Goal: Task Accomplishment & Management: Use online tool/utility

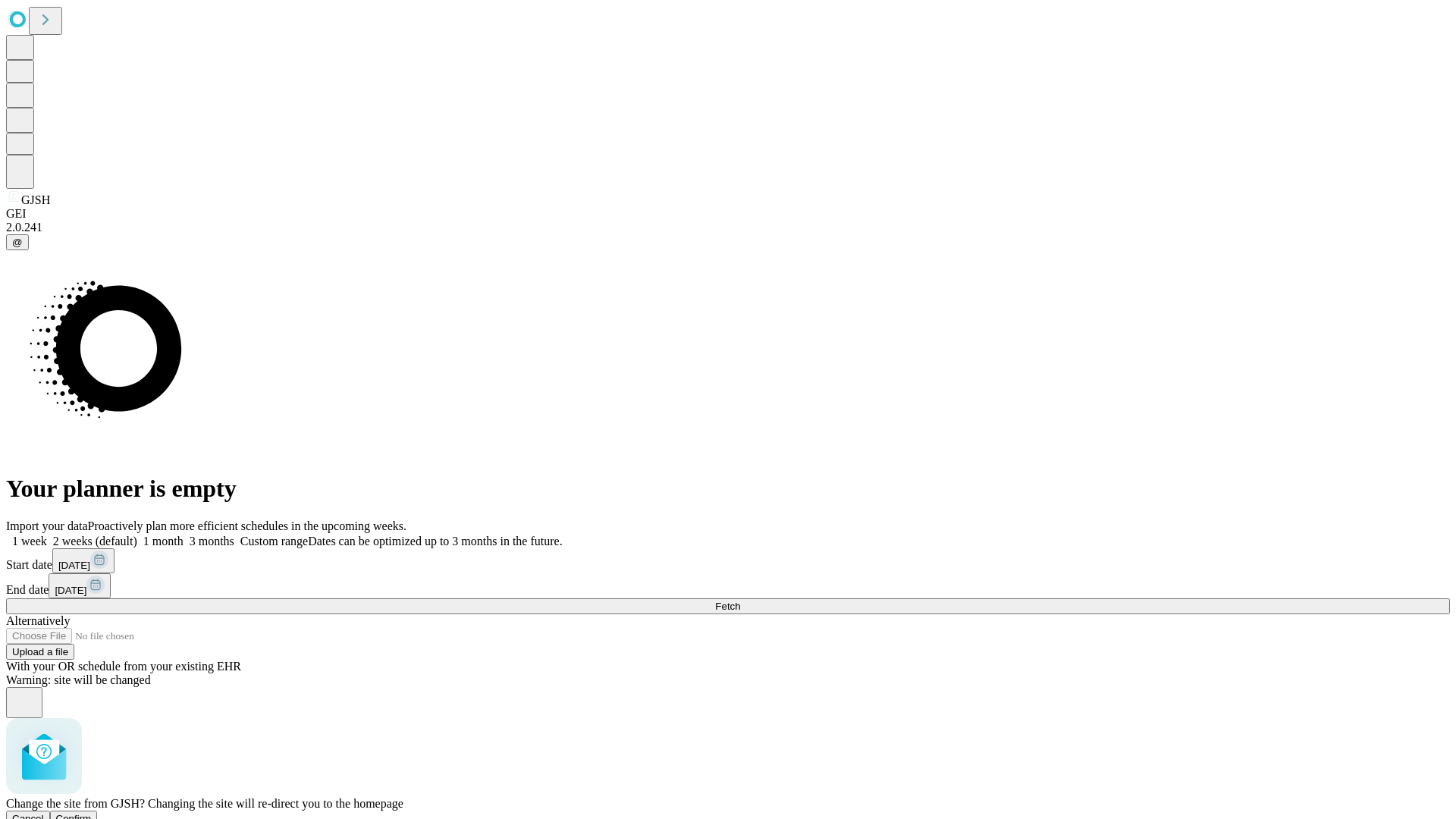
click at [91, 813] on span "Confirm" at bounding box center [74, 818] width 36 height 11
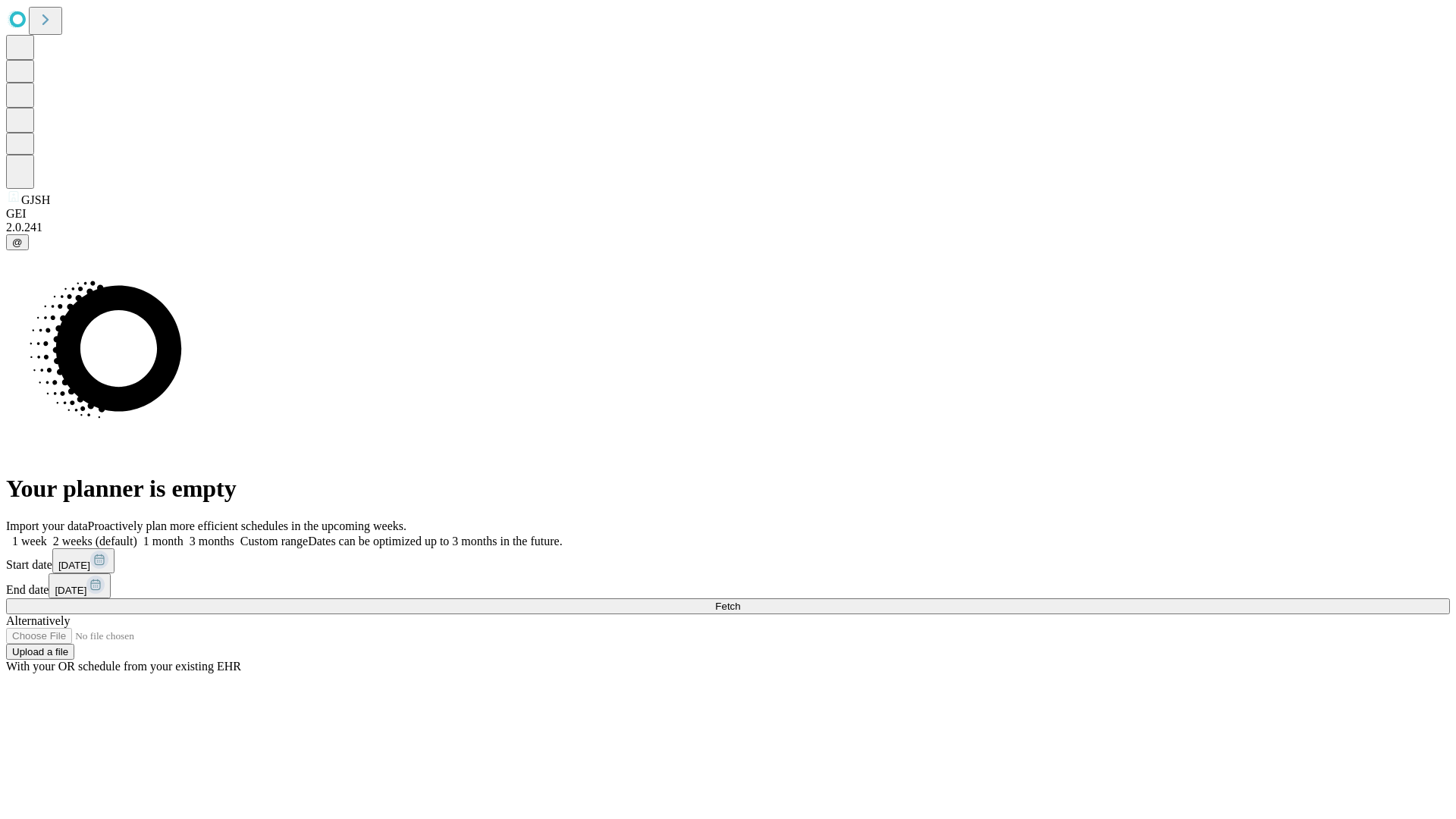
click at [137, 535] on label "2 weeks (default)" at bounding box center [92, 541] width 91 height 13
click at [741, 601] on span "Fetch" at bounding box center [728, 606] width 25 height 11
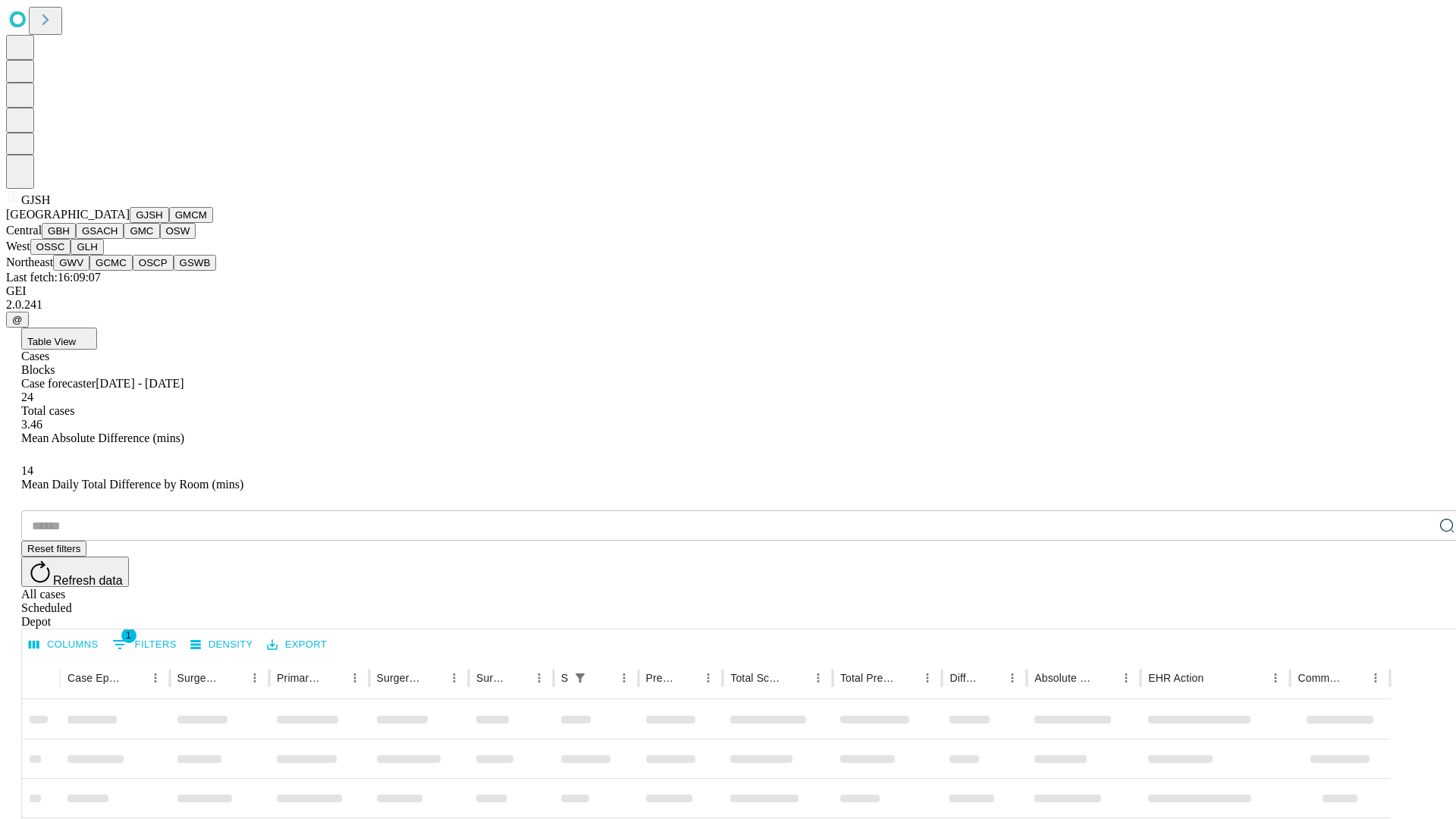
click at [169, 223] on button "GMCM" at bounding box center [191, 215] width 44 height 16
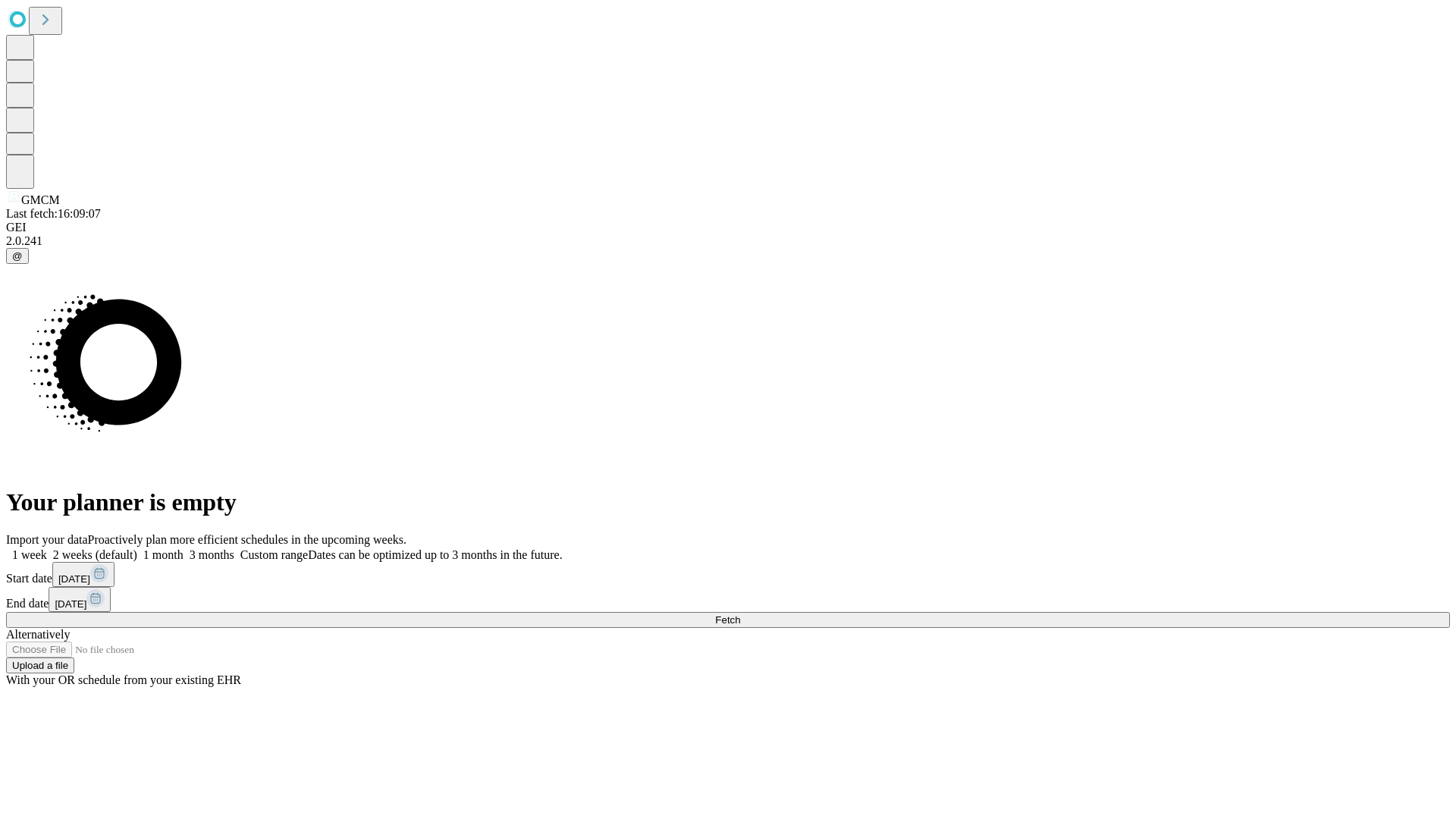
click at [137, 548] on label "2 weeks (default)" at bounding box center [92, 554] width 91 height 13
click at [741, 614] on span "Fetch" at bounding box center [728, 619] width 25 height 11
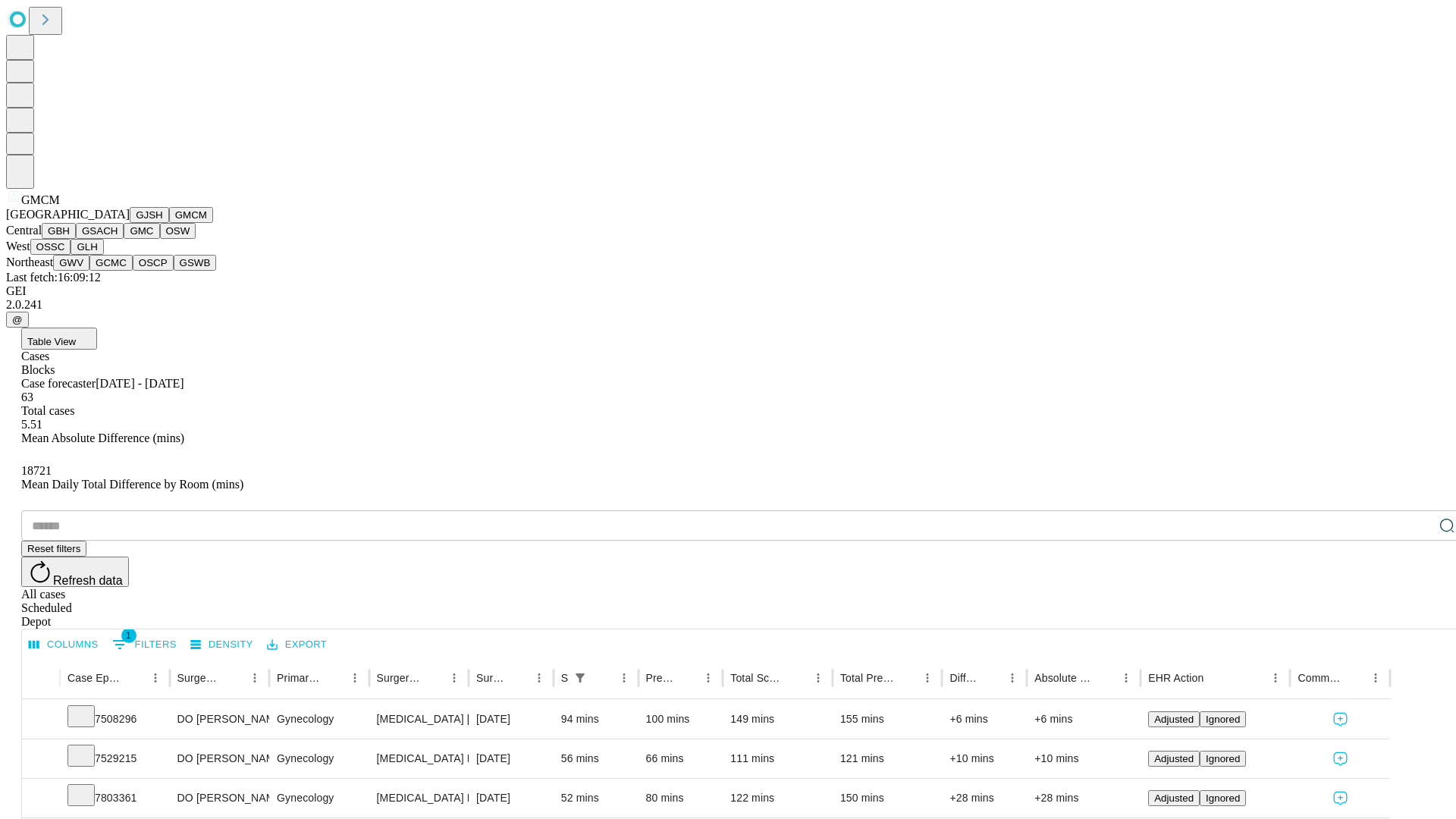
click at [76, 239] on button "GBH" at bounding box center [58, 230] width 34 height 16
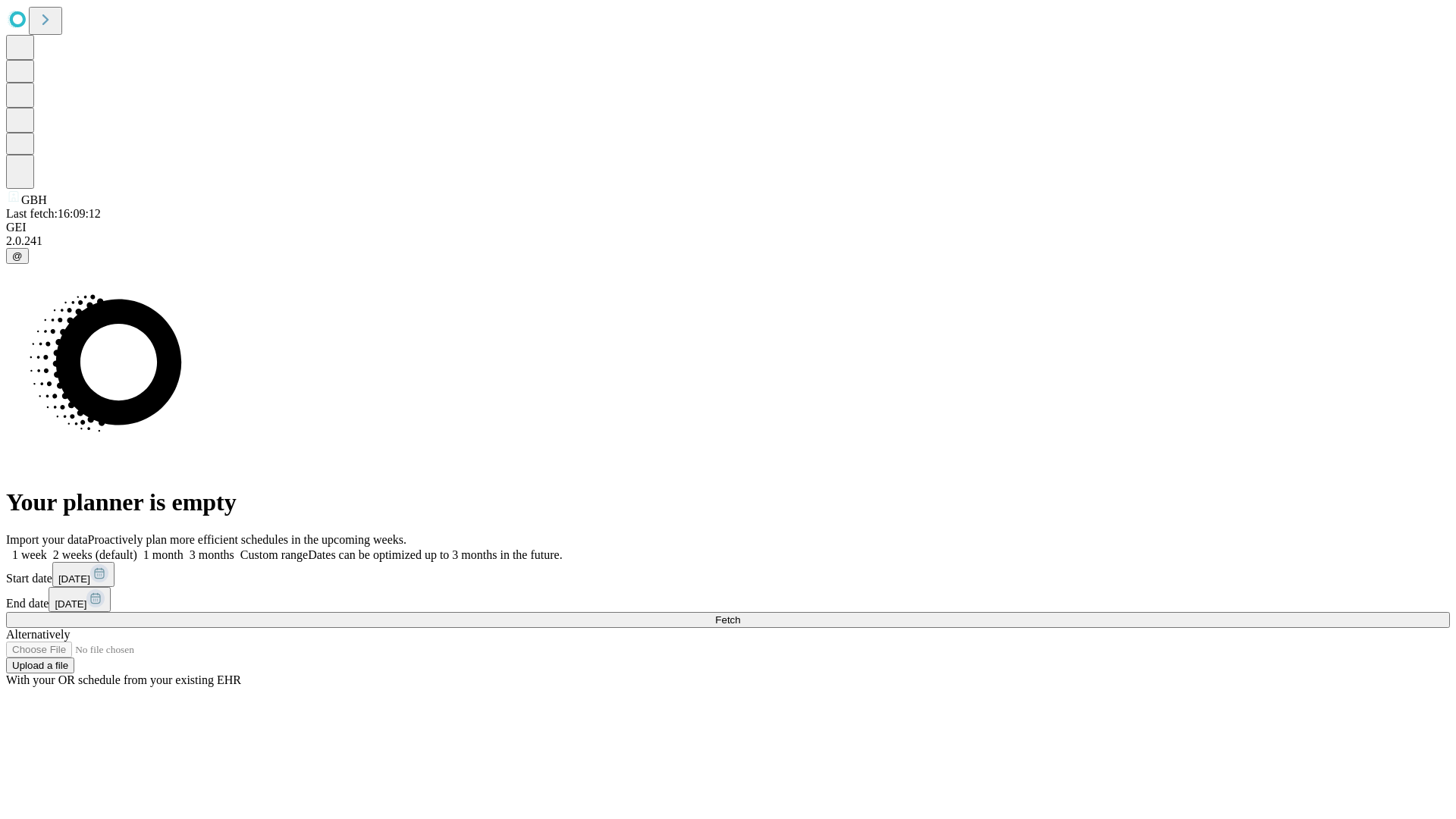
click at [741, 614] on span "Fetch" at bounding box center [728, 619] width 25 height 11
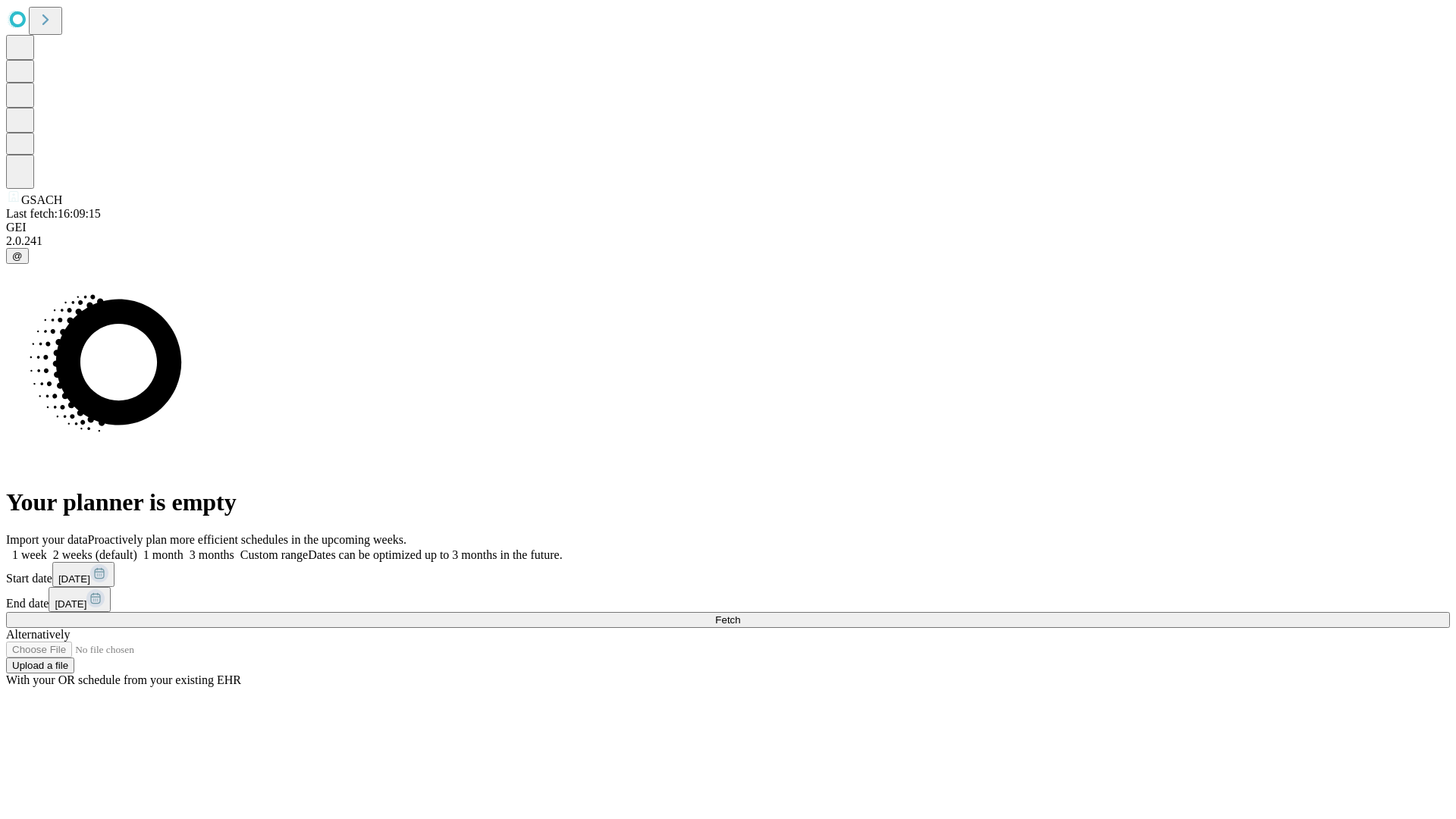
click at [137, 548] on label "2 weeks (default)" at bounding box center [92, 554] width 91 height 13
click at [741, 614] on span "Fetch" at bounding box center [728, 619] width 25 height 11
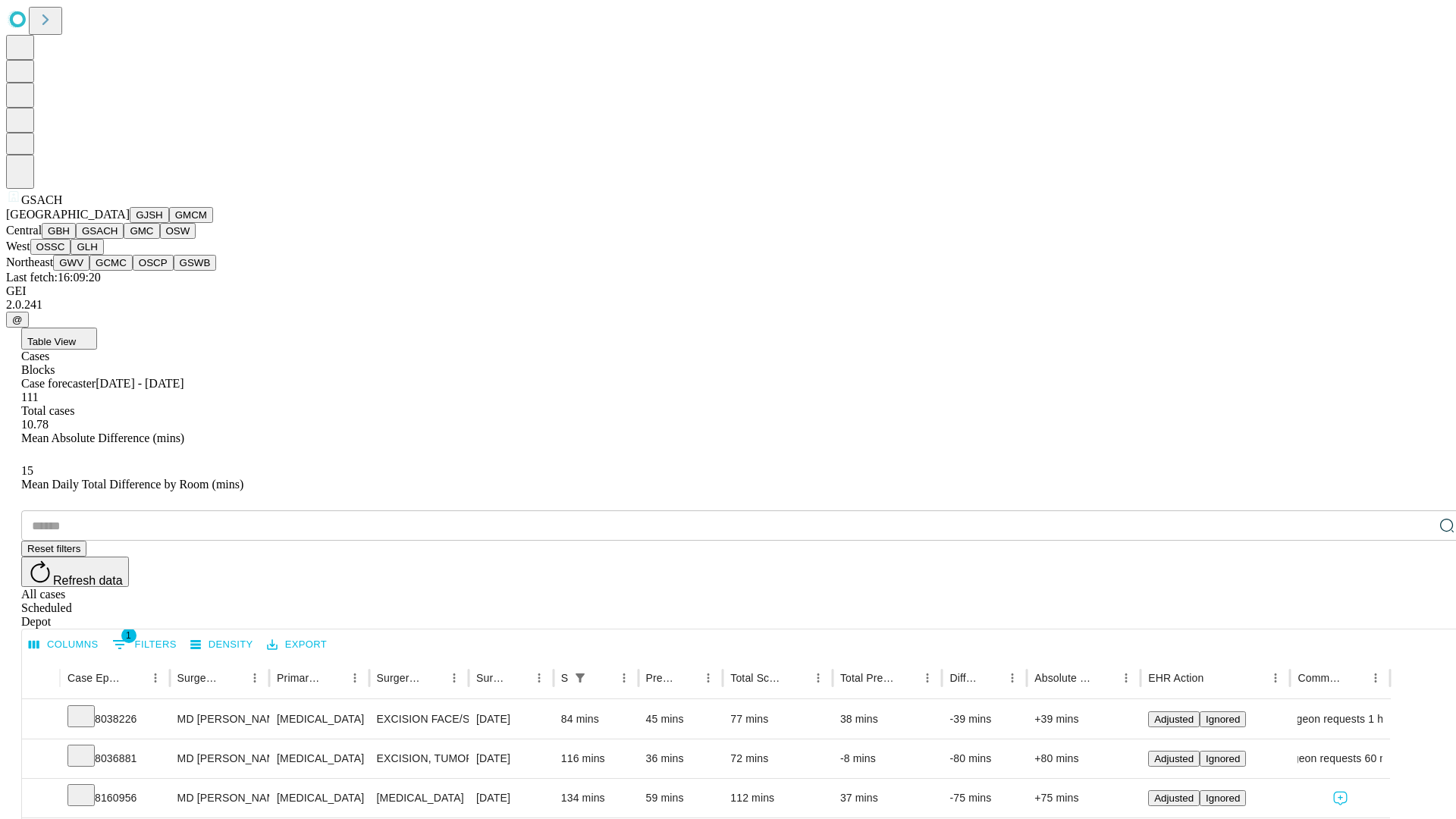
click at [124, 239] on button "GMC" at bounding box center [141, 230] width 36 height 16
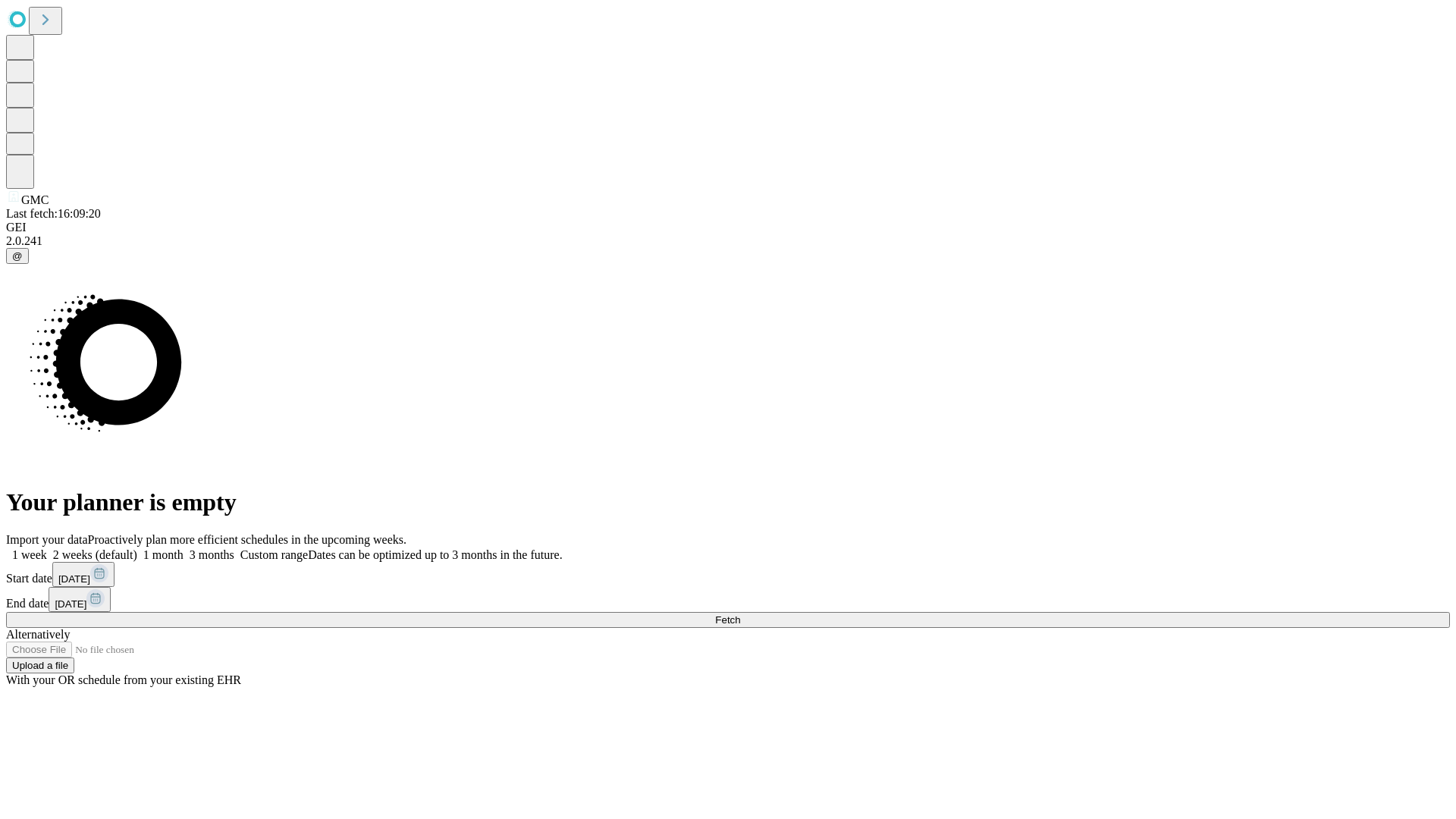
click at [137, 548] on label "2 weeks (default)" at bounding box center [92, 554] width 91 height 13
click at [741, 614] on span "Fetch" at bounding box center [728, 619] width 25 height 11
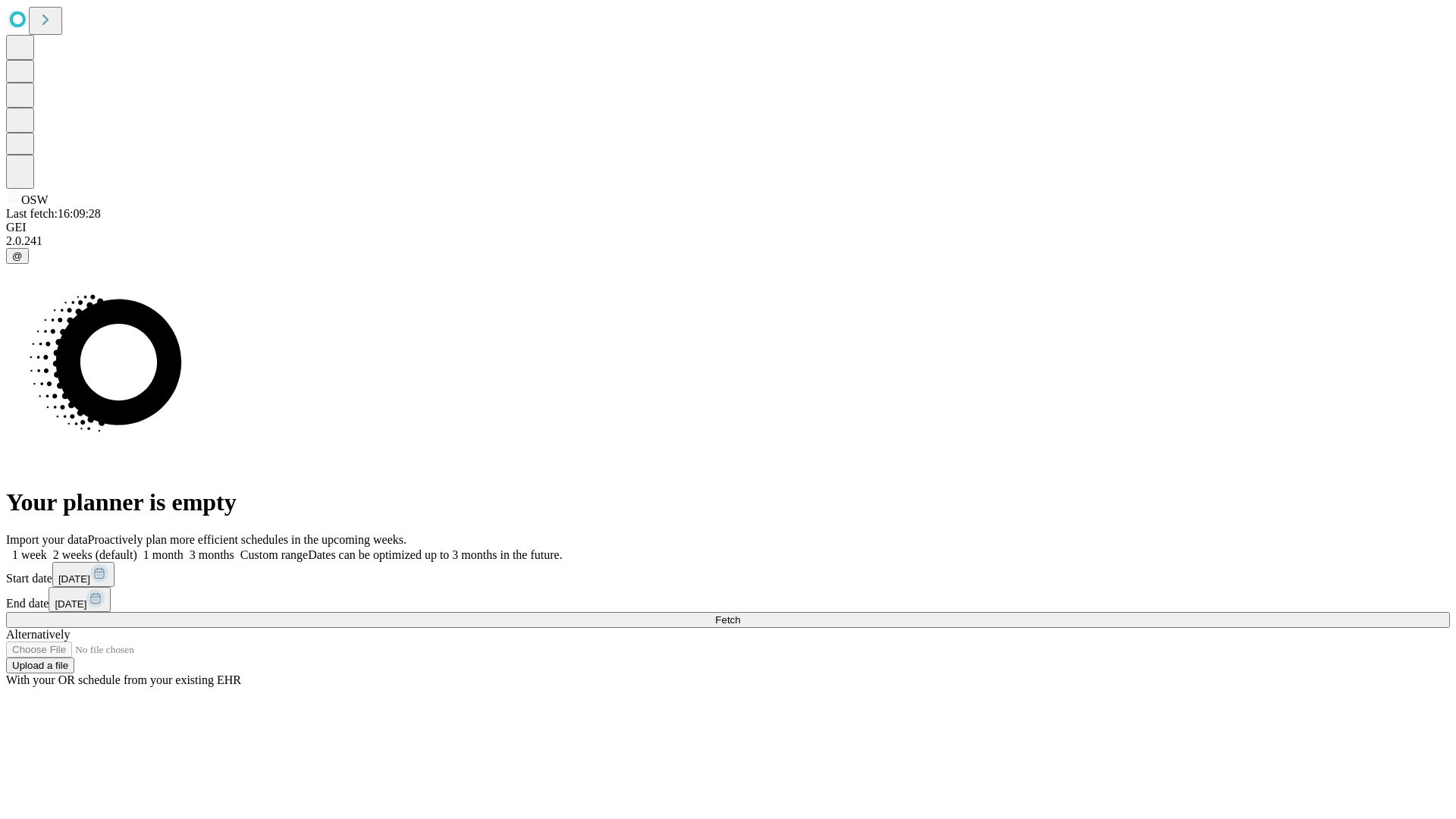
click at [137, 548] on label "2 weeks (default)" at bounding box center [92, 554] width 91 height 13
click at [741, 614] on span "Fetch" at bounding box center [728, 619] width 25 height 11
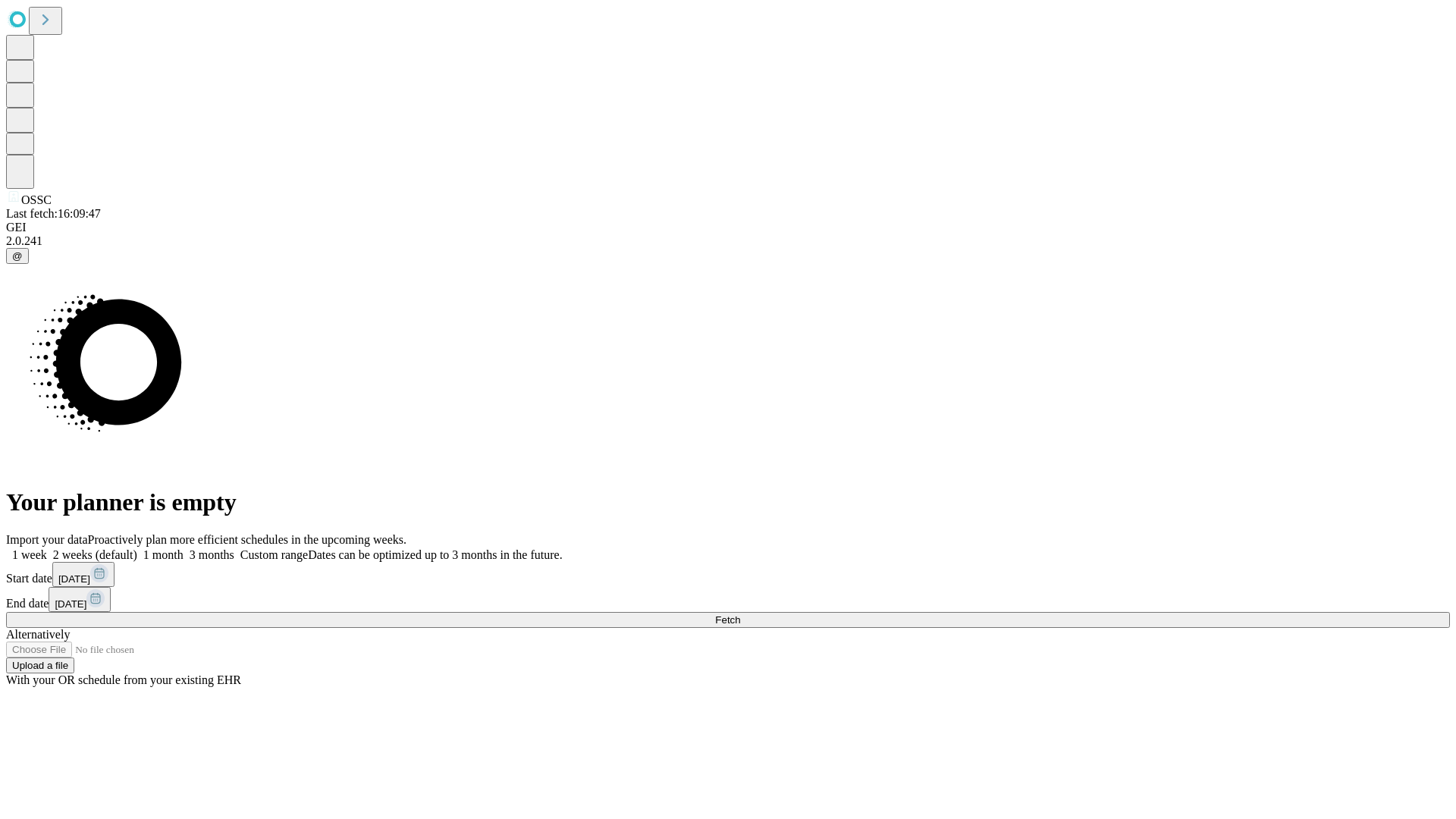
click at [137, 548] on label "2 weeks (default)" at bounding box center [92, 554] width 91 height 13
click at [741, 614] on span "Fetch" at bounding box center [728, 619] width 25 height 11
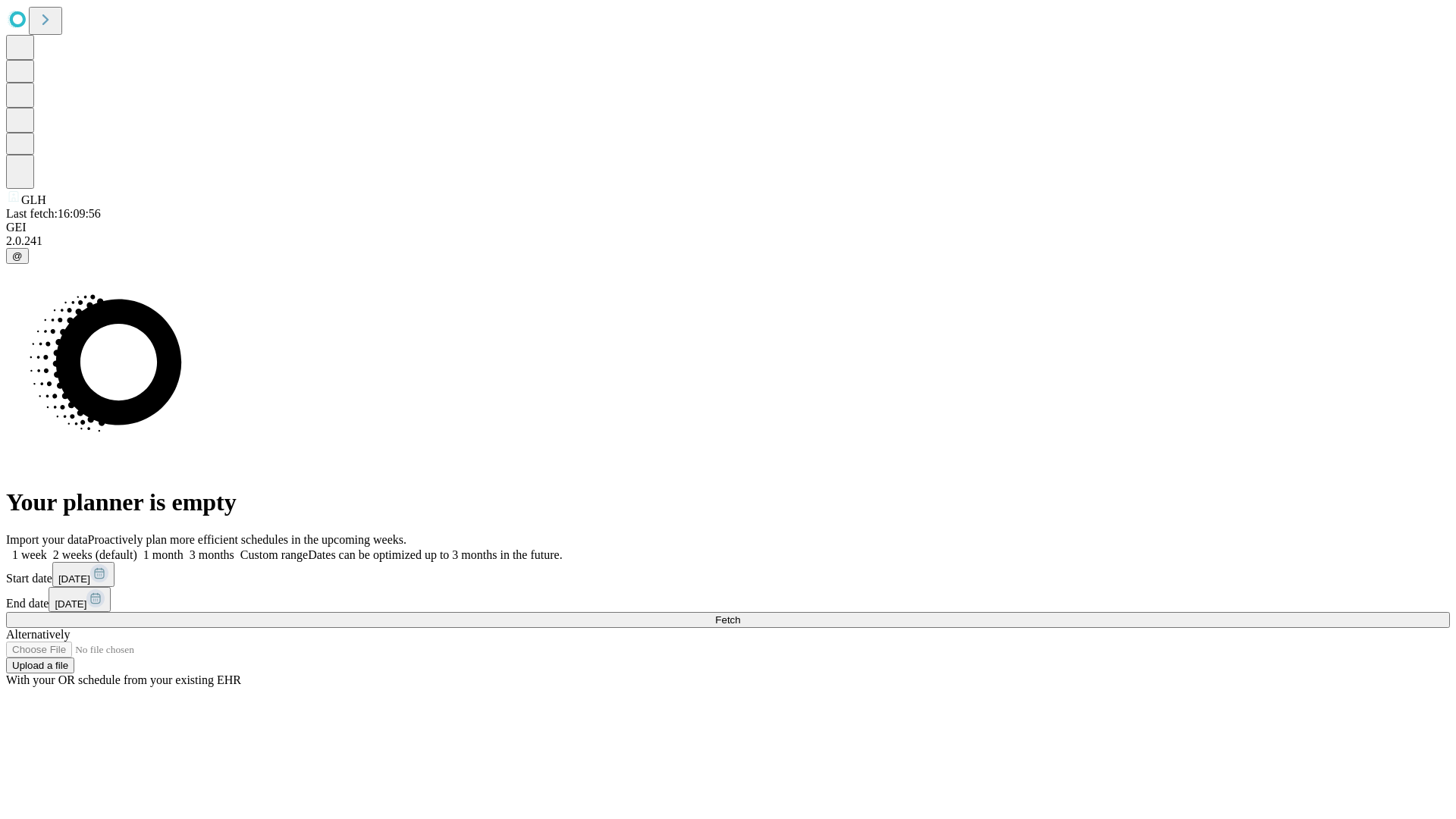
click at [137, 548] on label "2 weeks (default)" at bounding box center [92, 554] width 91 height 13
click at [741, 614] on span "Fetch" at bounding box center [728, 619] width 25 height 11
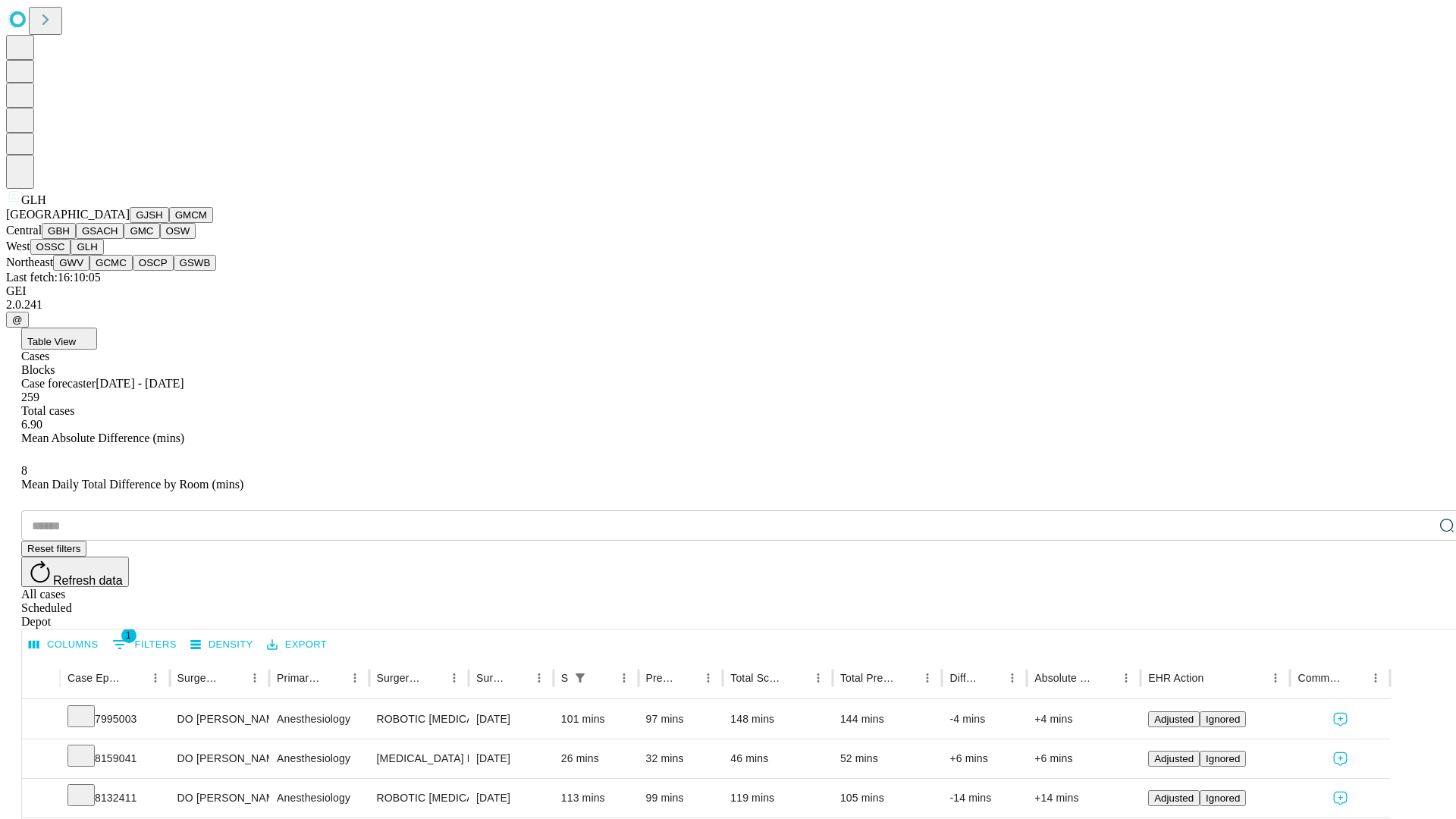
click at [90, 271] on button "GWV" at bounding box center [71, 262] width 36 height 16
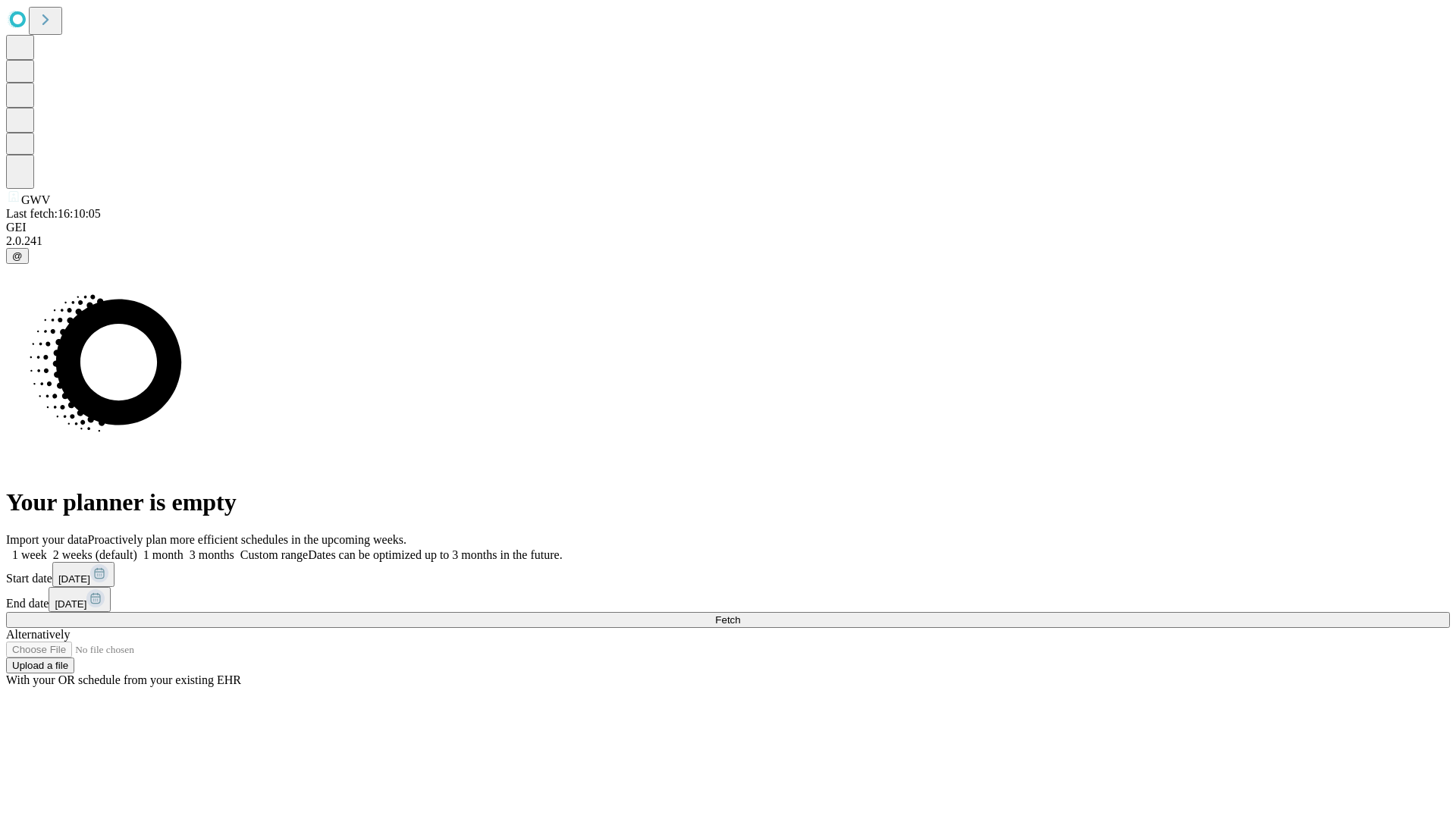
click at [137, 548] on label "2 weeks (default)" at bounding box center [92, 554] width 91 height 13
click at [741, 614] on span "Fetch" at bounding box center [728, 619] width 25 height 11
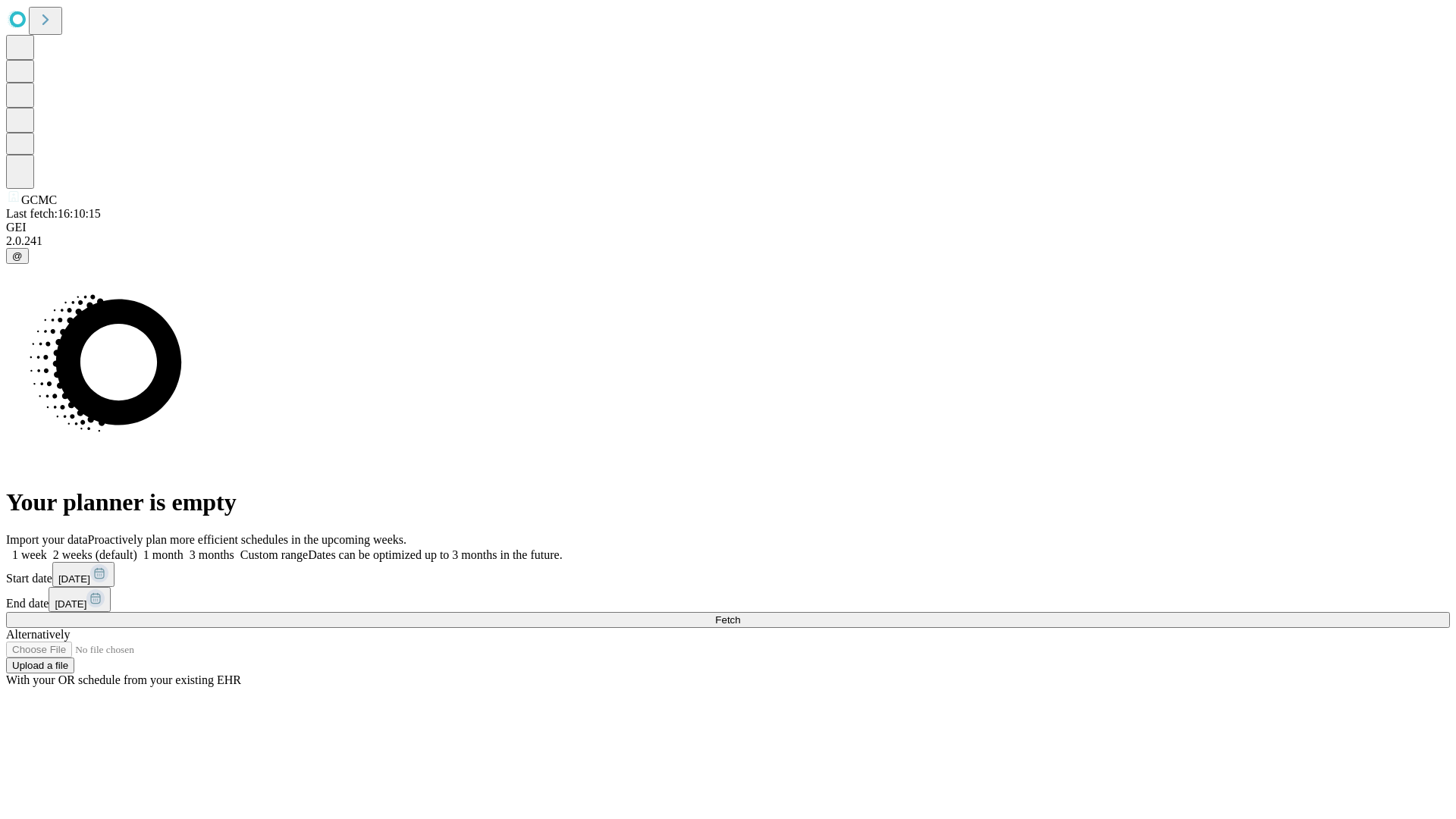
click at [137, 548] on label "2 weeks (default)" at bounding box center [92, 554] width 91 height 13
click at [741, 614] on span "Fetch" at bounding box center [728, 619] width 25 height 11
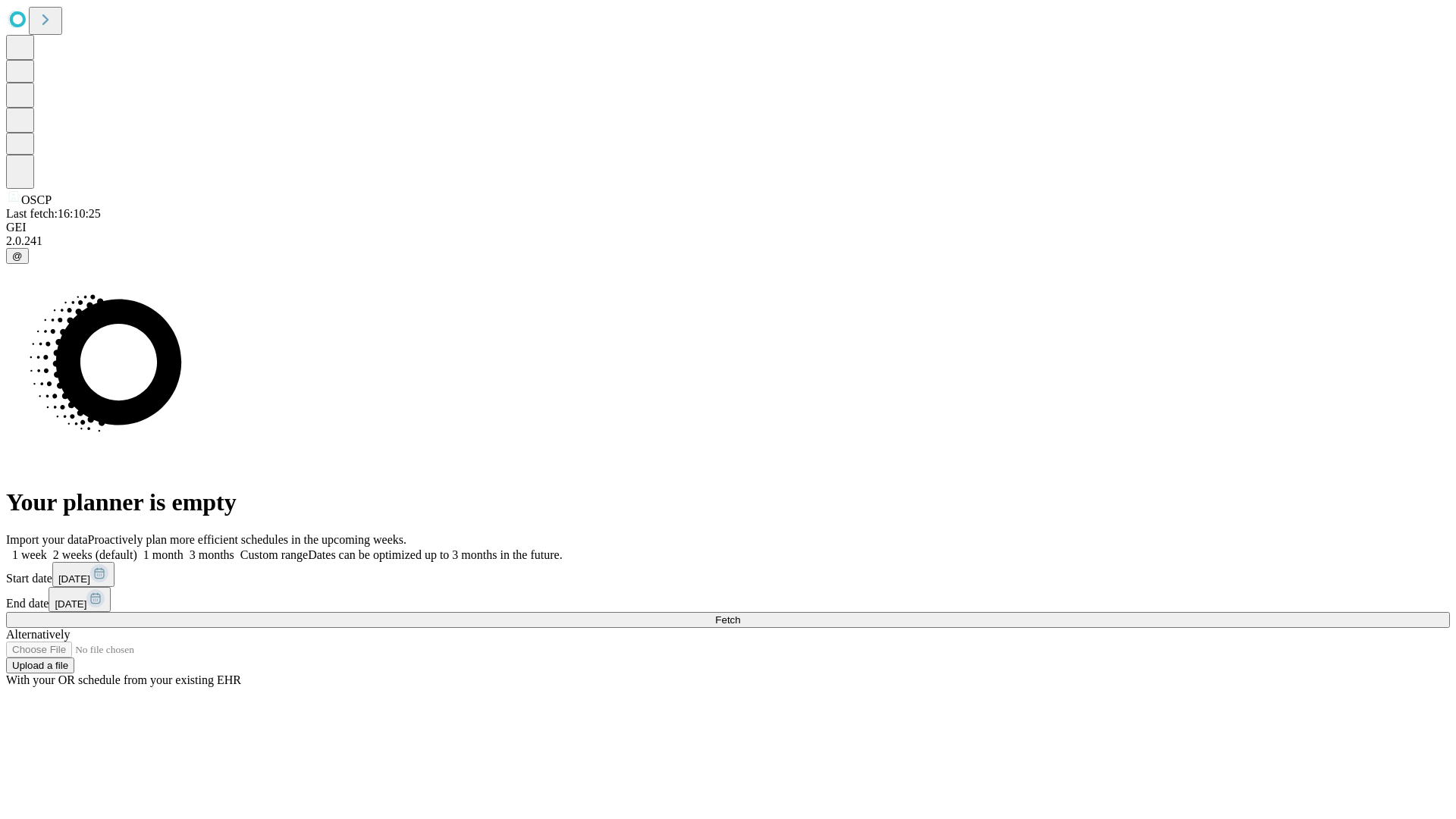
click at [137, 548] on label "2 weeks (default)" at bounding box center [92, 554] width 91 height 13
click at [741, 614] on span "Fetch" at bounding box center [728, 619] width 25 height 11
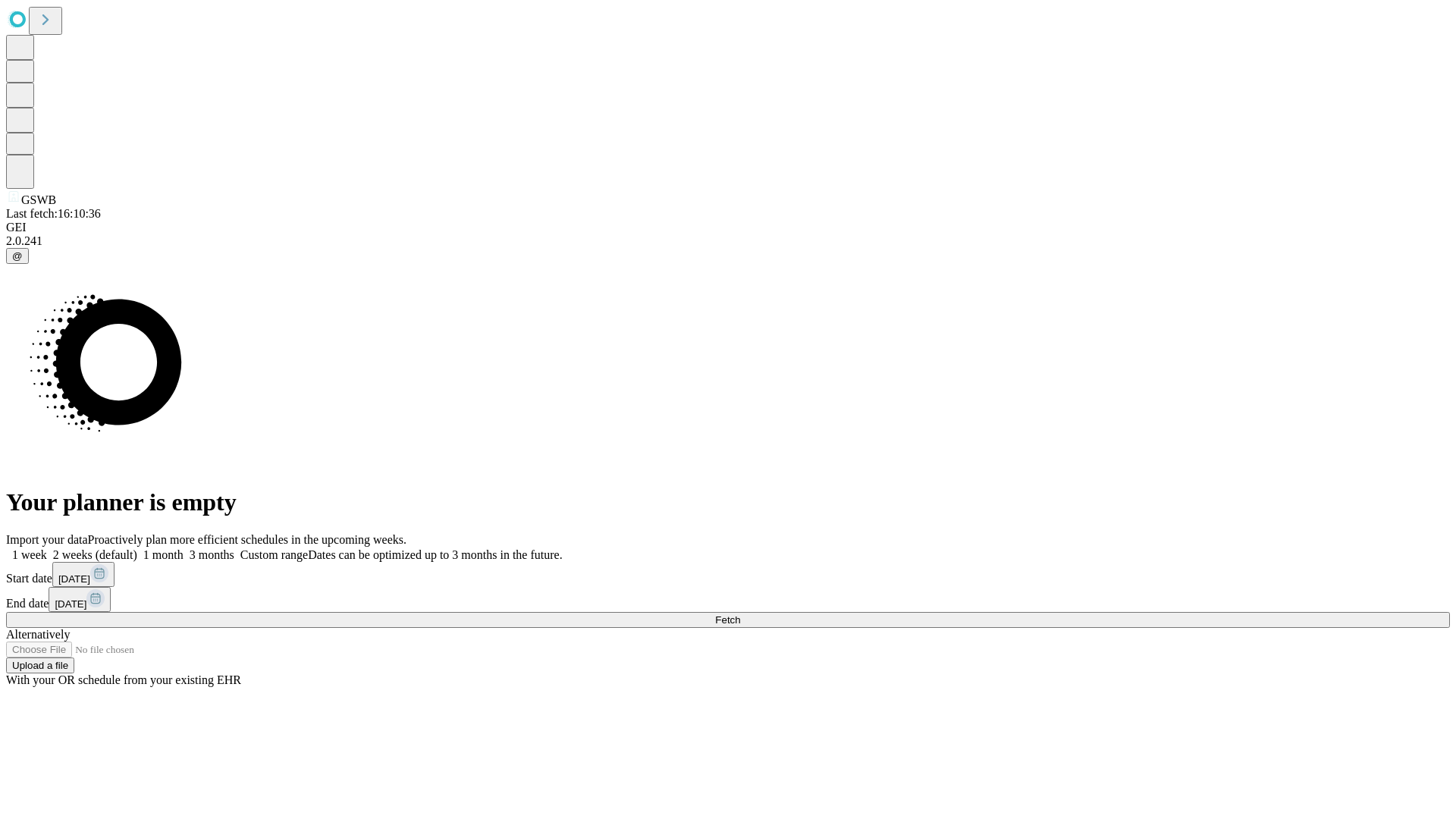
click at [741, 614] on span "Fetch" at bounding box center [728, 619] width 25 height 11
